Goal: Information Seeking & Learning: Learn about a topic

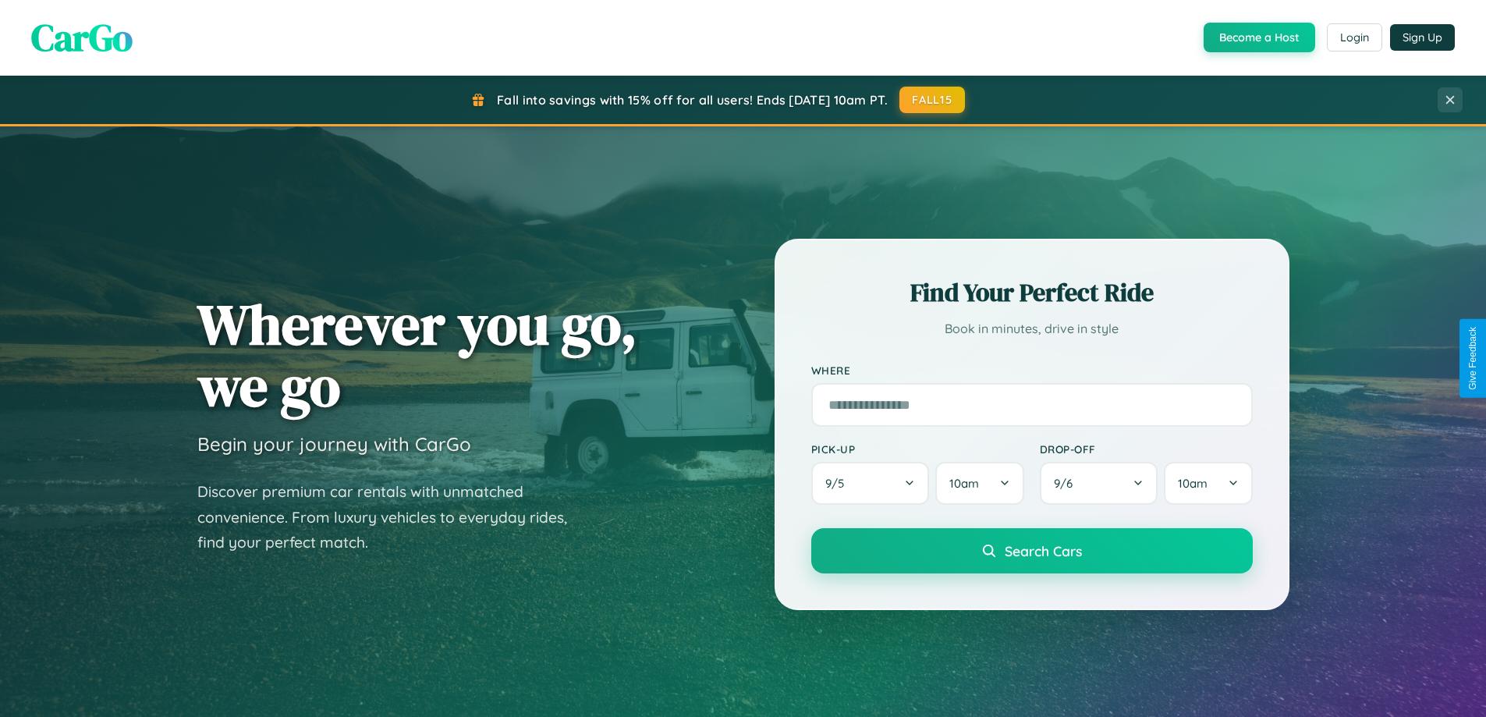
scroll to position [3002, 0]
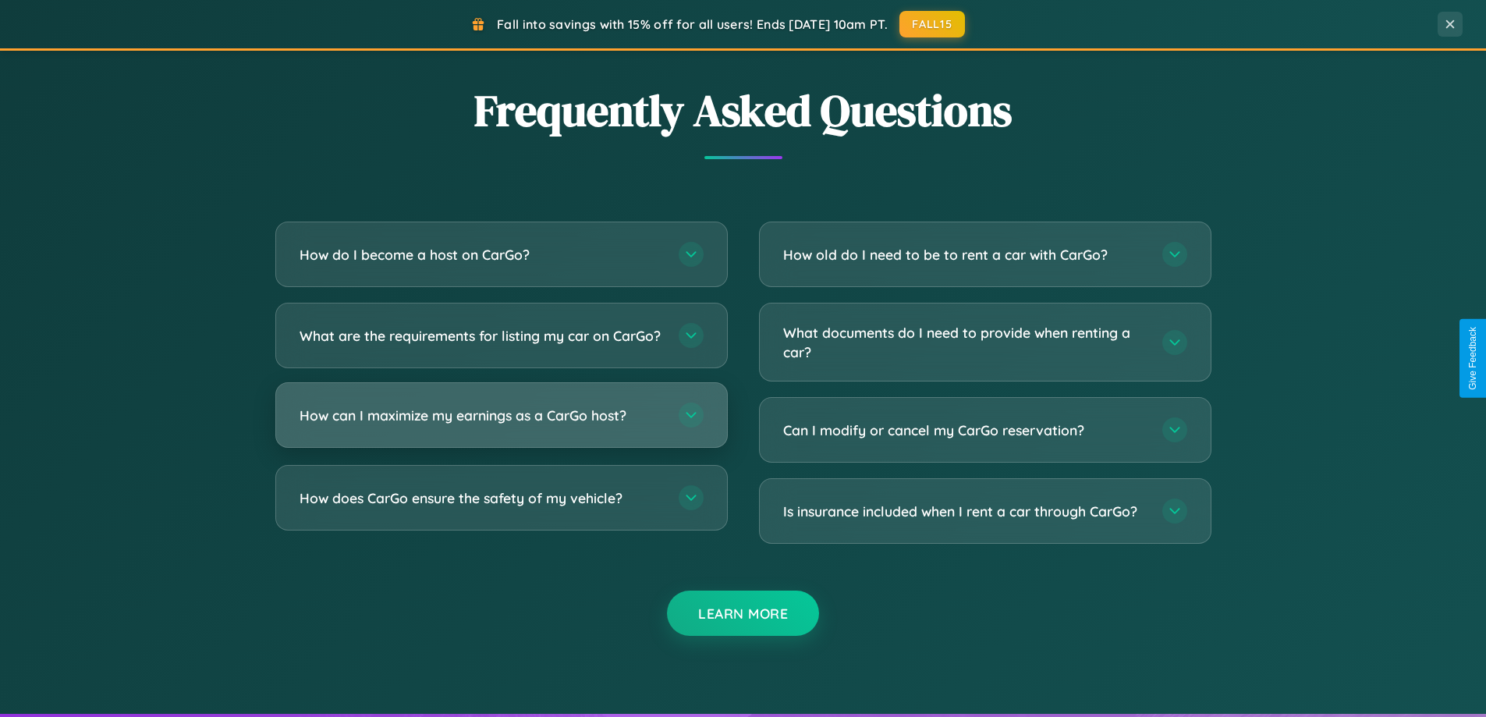
click at [501, 425] on h3 "How can I maximize my earnings as a CarGo host?" at bounding box center [482, 416] width 364 height 20
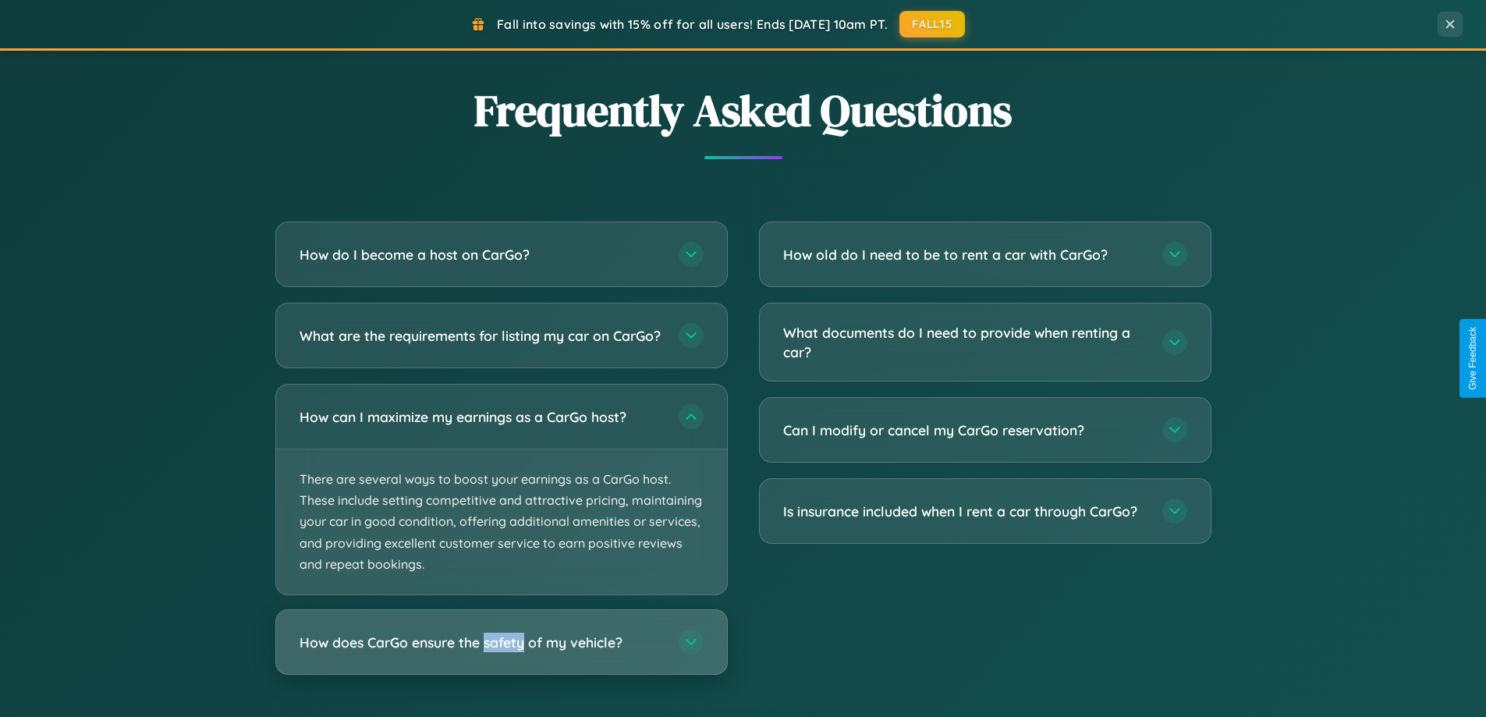
click at [501, 652] on h3 "How does CarGo ensure the safety of my vehicle?" at bounding box center [482, 643] width 364 height 20
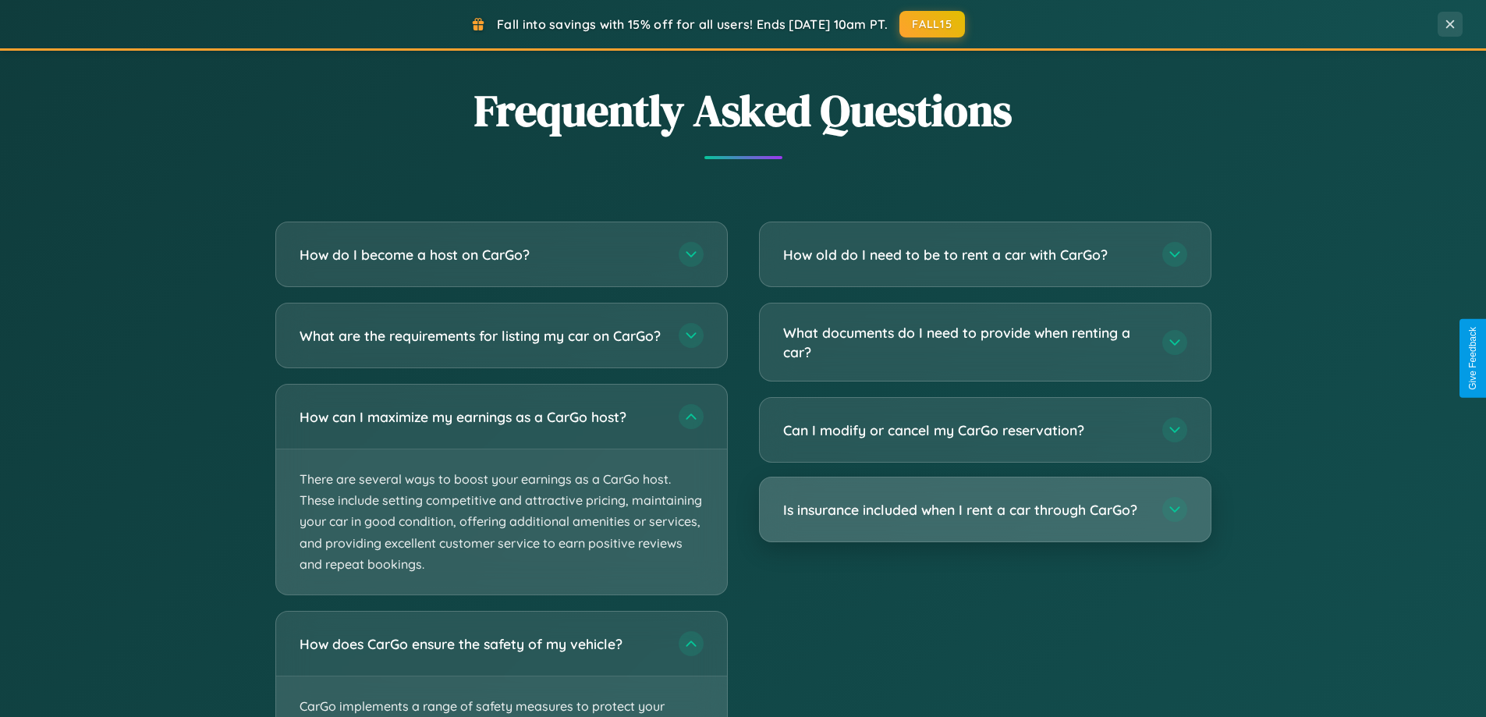
click at [985, 510] on h3 "Is insurance included when I rent a car through CarGo?" at bounding box center [965, 510] width 364 height 20
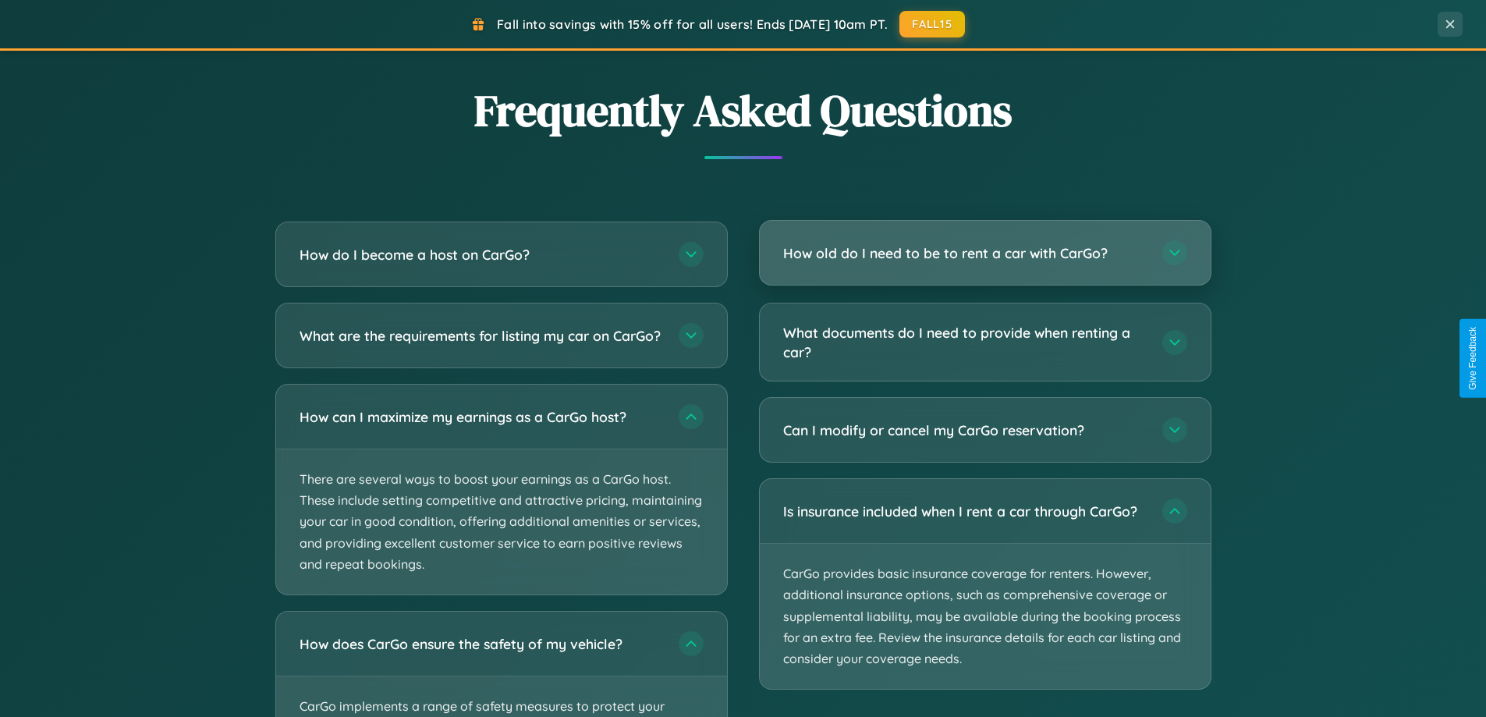
click at [985, 254] on h3 "How old do I need to be to rent a car with CarGo?" at bounding box center [965, 253] width 364 height 20
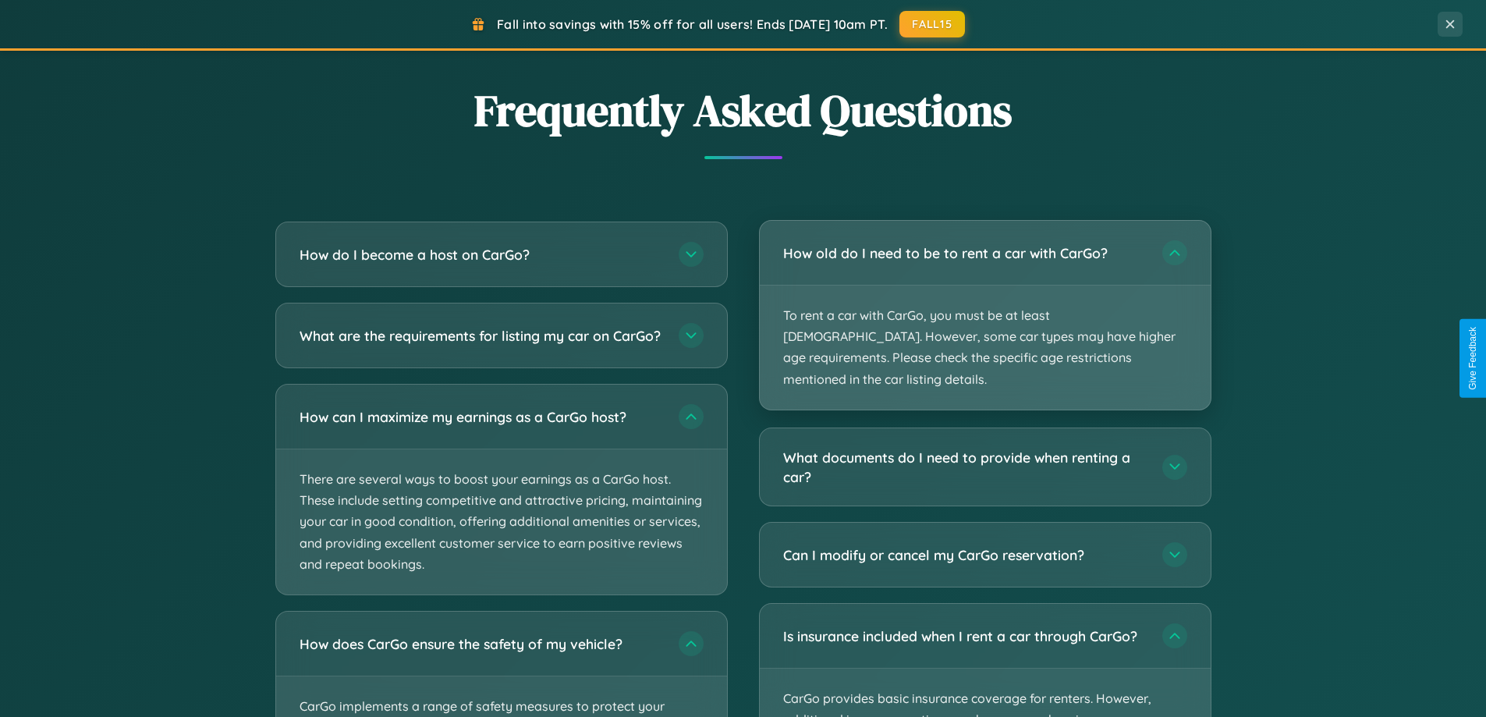
click at [985, 304] on p "To rent a car with CarGo, you must be at least [DEMOGRAPHIC_DATA]. However, som…" at bounding box center [985, 348] width 451 height 124
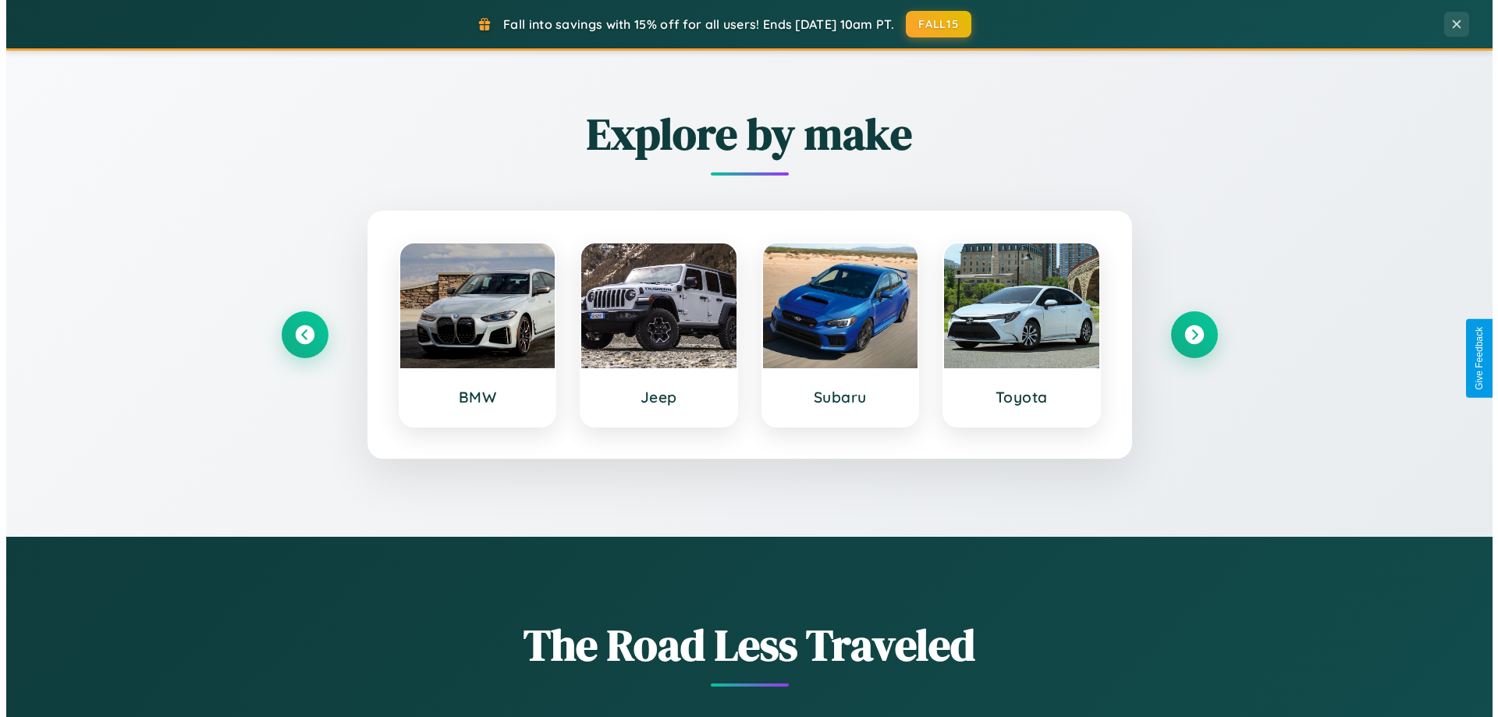
scroll to position [0, 0]
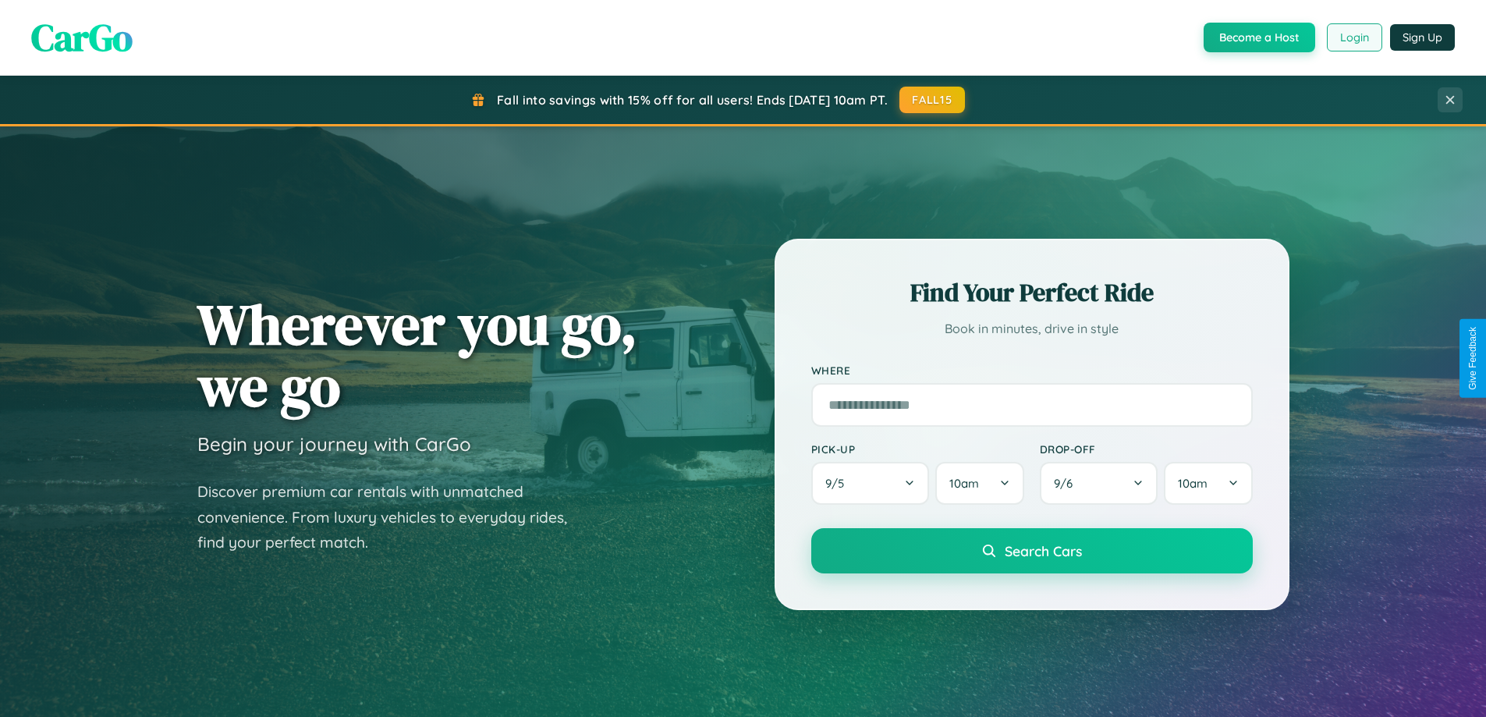
click at [1354, 37] on button "Login" at bounding box center [1354, 37] width 55 height 28
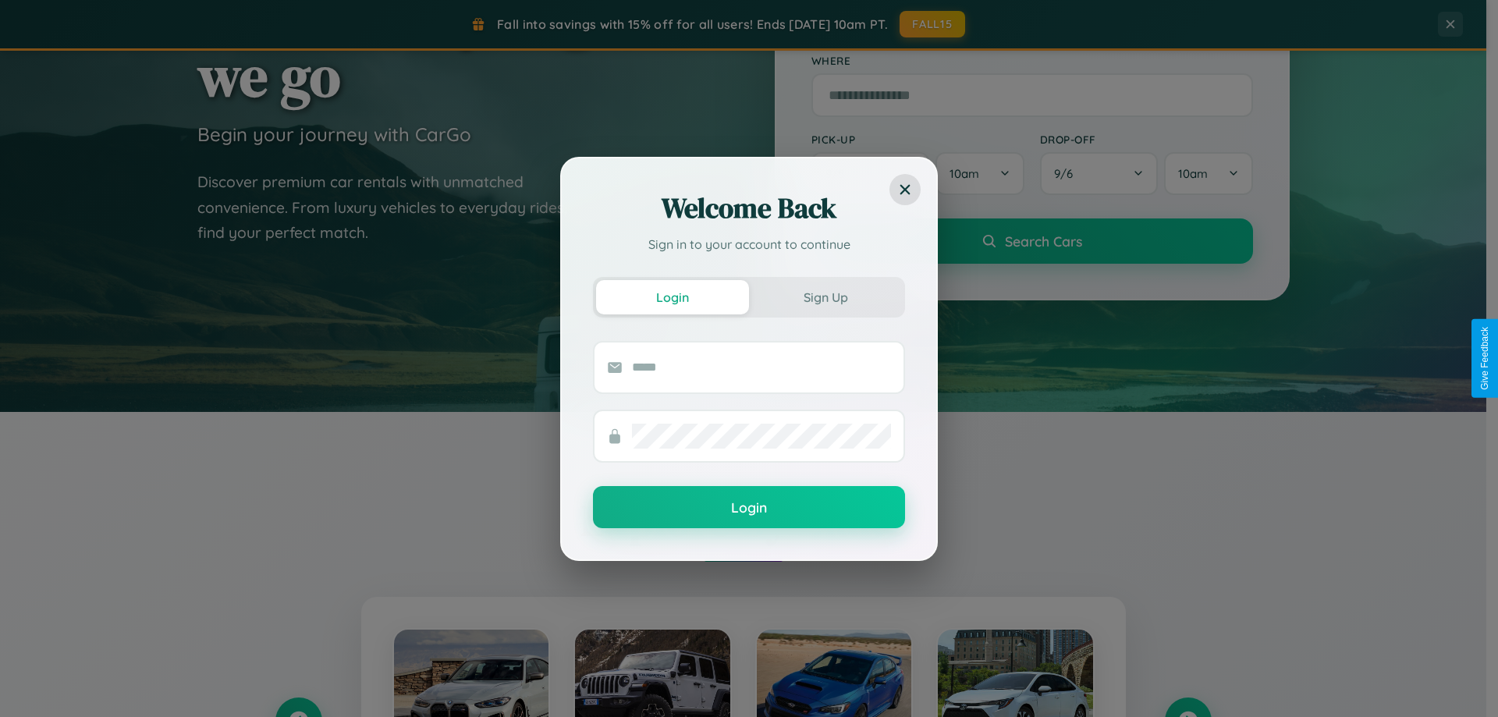
scroll to position [673, 0]
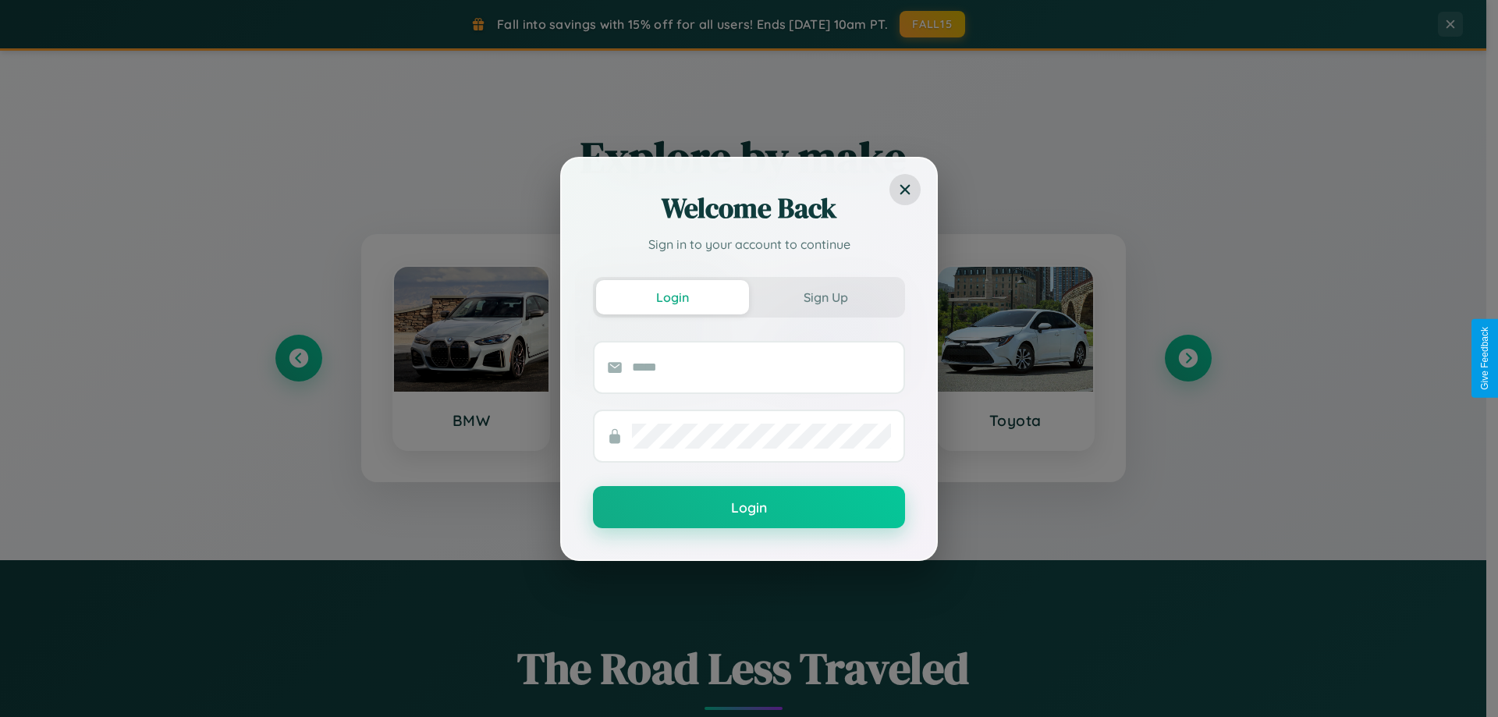
click at [1188, 358] on div "Welcome Back Sign in to your account to continue Login Sign Up Login" at bounding box center [749, 358] width 1498 height 717
